Goal: Task Accomplishment & Management: Manage account settings

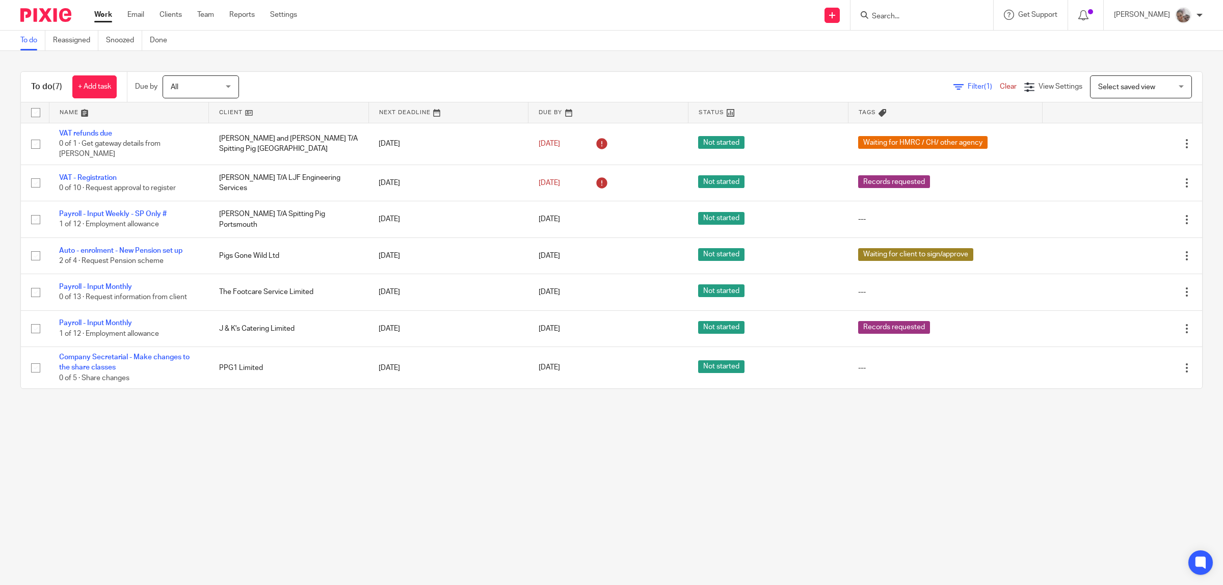
click at [950, 21] on form at bounding box center [925, 15] width 109 height 13
click at [951, 16] on input "Search" at bounding box center [917, 16] width 92 height 9
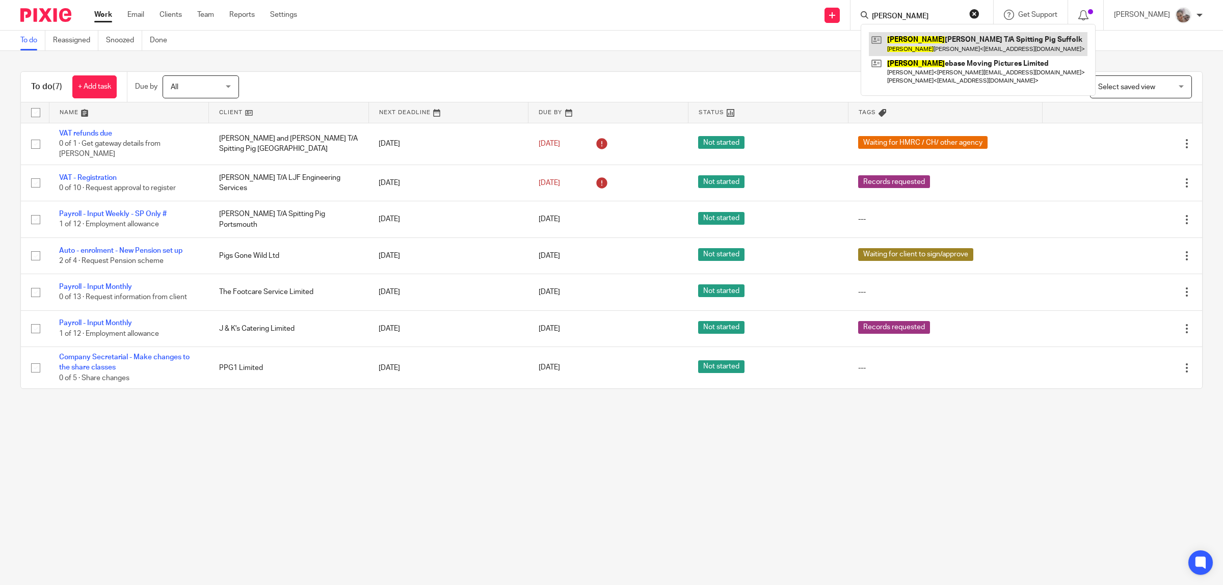
type input "[PERSON_NAME]"
click at [949, 38] on link at bounding box center [978, 43] width 219 height 23
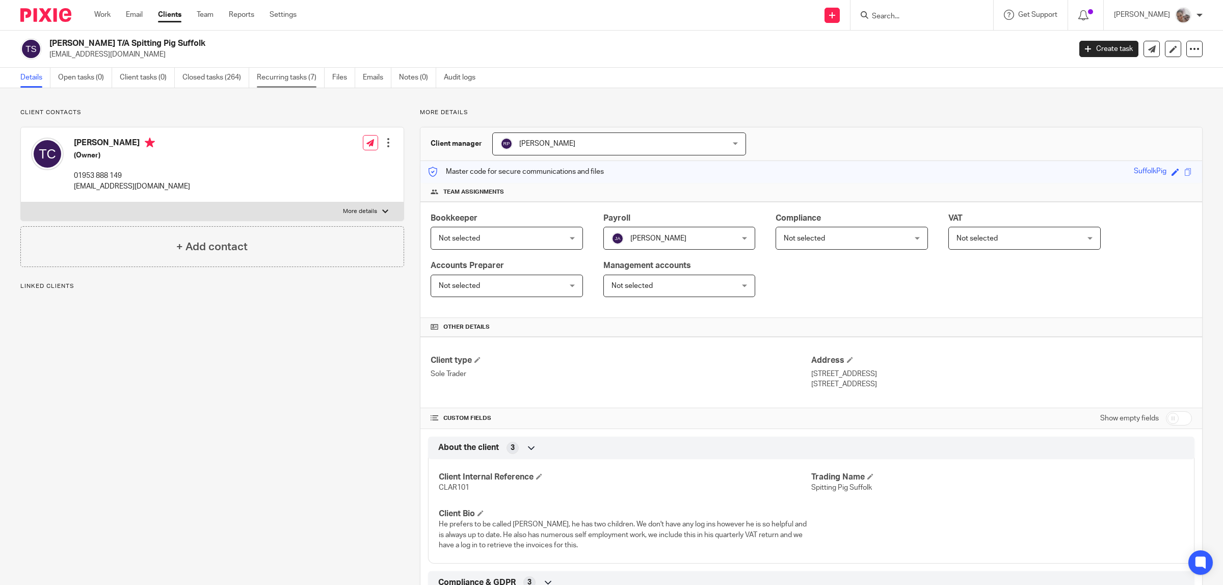
click at [294, 72] on link "Recurring tasks (7)" at bounding box center [291, 78] width 68 height 20
